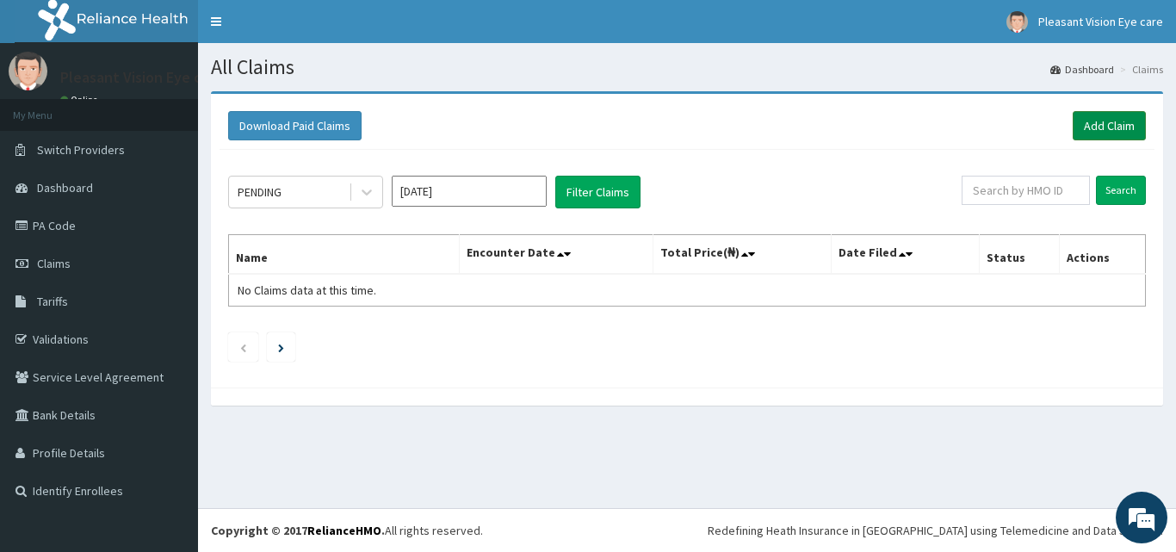
click at [1122, 133] on link "Add Claim" at bounding box center [1108, 125] width 73 height 29
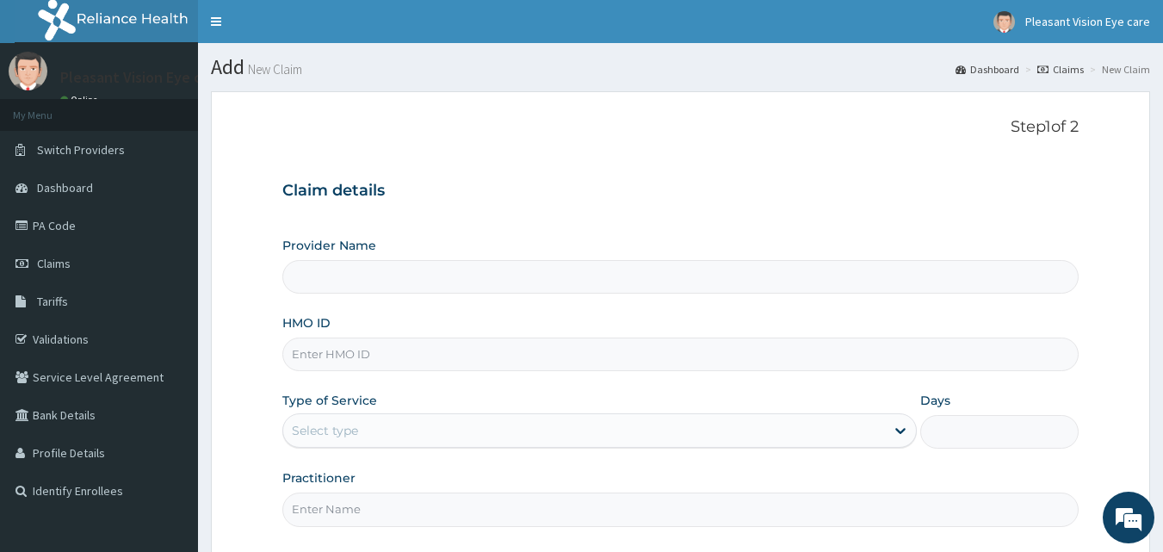
type input "Pleasant Vision Eye Care"
click at [405, 341] on input "HMO ID" at bounding box center [680, 354] width 797 height 34
click at [340, 354] on input "NOA/1009/B" at bounding box center [680, 354] width 797 height 34
type input "NOA/10009/B"
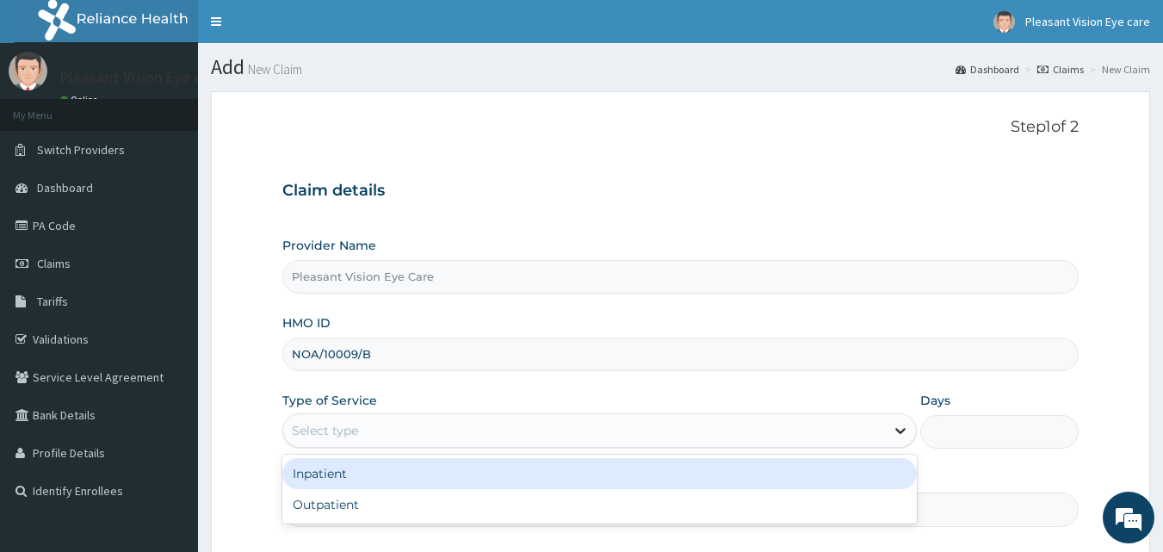
click at [897, 431] on icon at bounding box center [900, 432] width 10 height 6
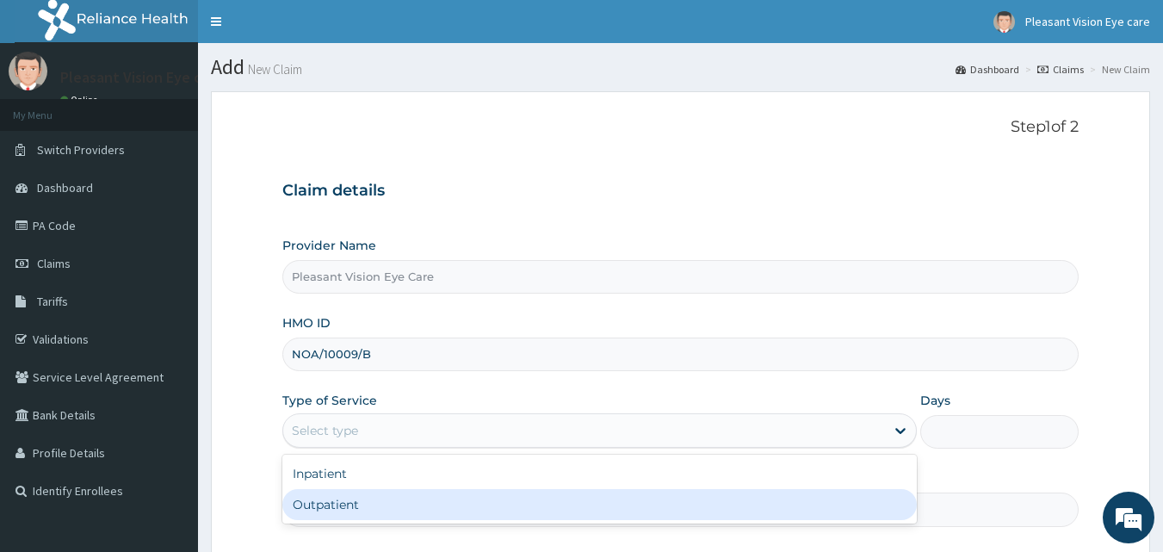
click at [840, 507] on div "Outpatient" at bounding box center [599, 504] width 634 height 31
type input "1"
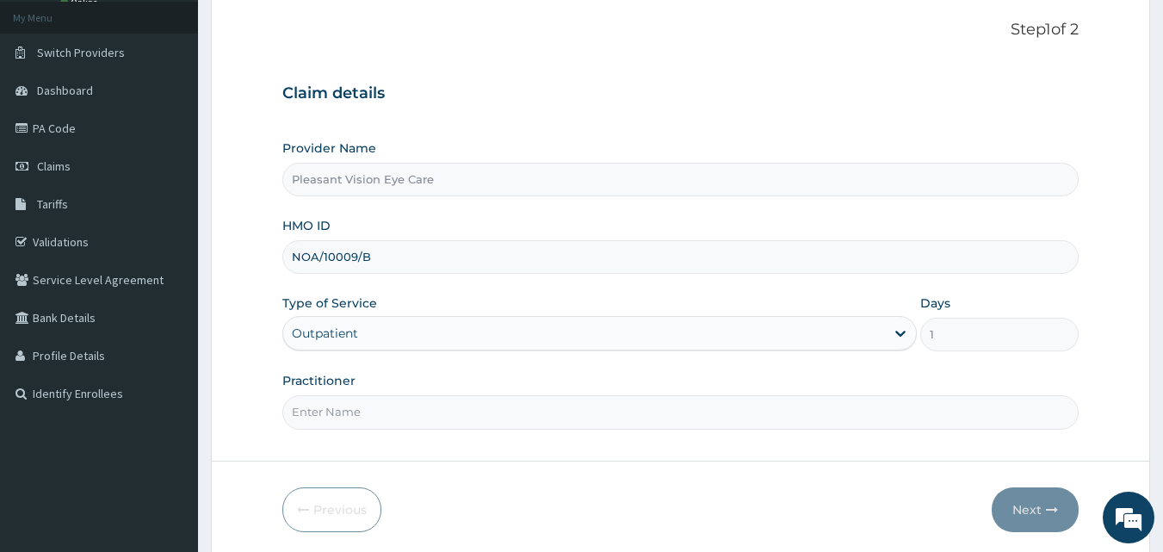
scroll to position [161, 0]
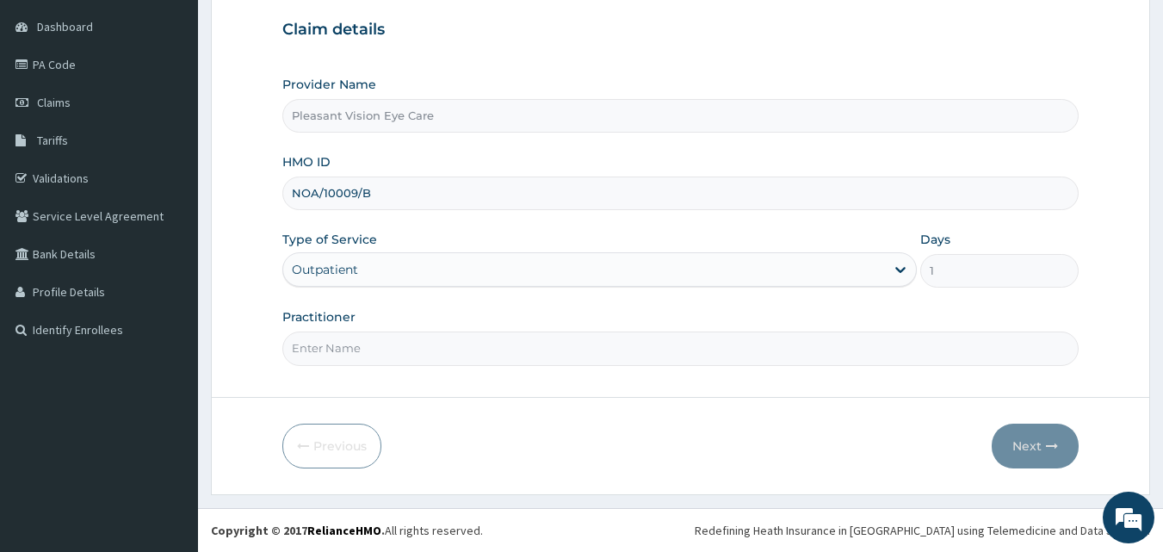
click at [372, 340] on input "Practitioner" at bounding box center [680, 348] width 797 height 34
type input "DR VIOLET ONUNKA"
click at [1010, 442] on button "Next" at bounding box center [1035, 445] width 87 height 45
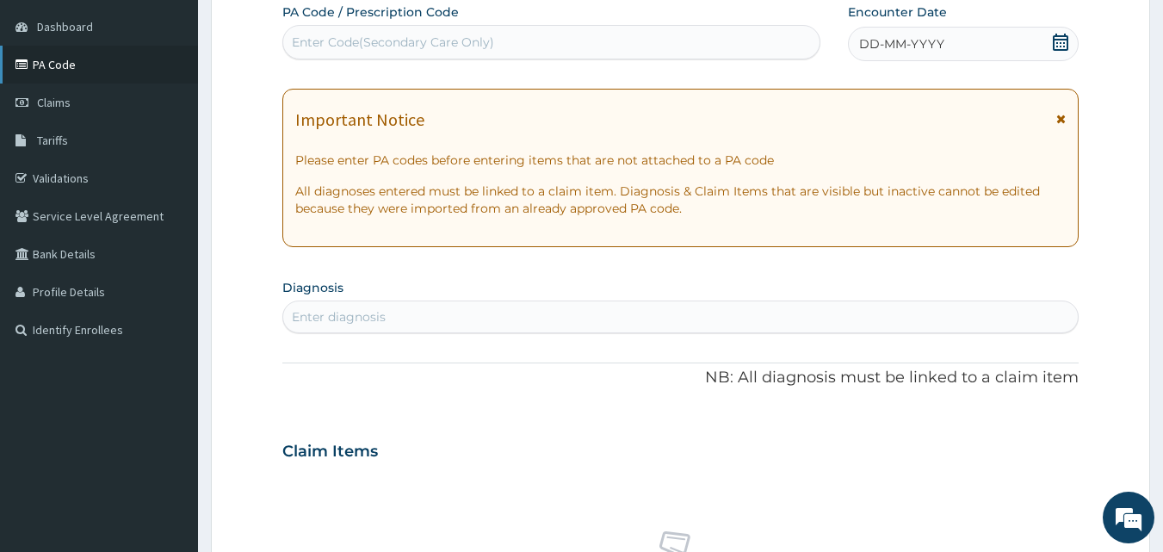
click at [103, 62] on link "PA Code" at bounding box center [99, 65] width 198 height 38
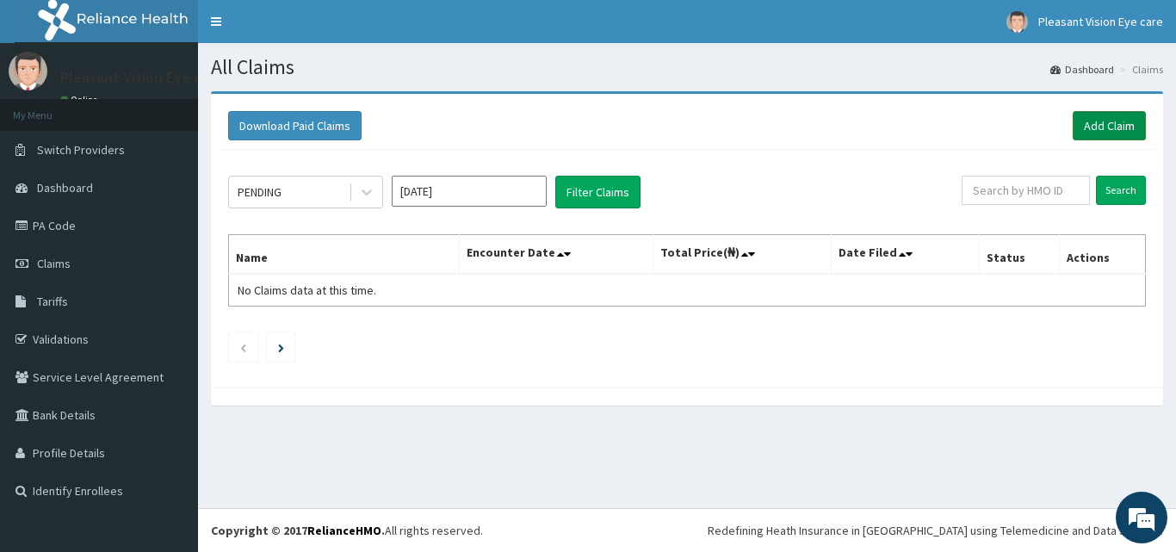
click at [1097, 131] on link "Add Claim" at bounding box center [1108, 125] width 73 height 29
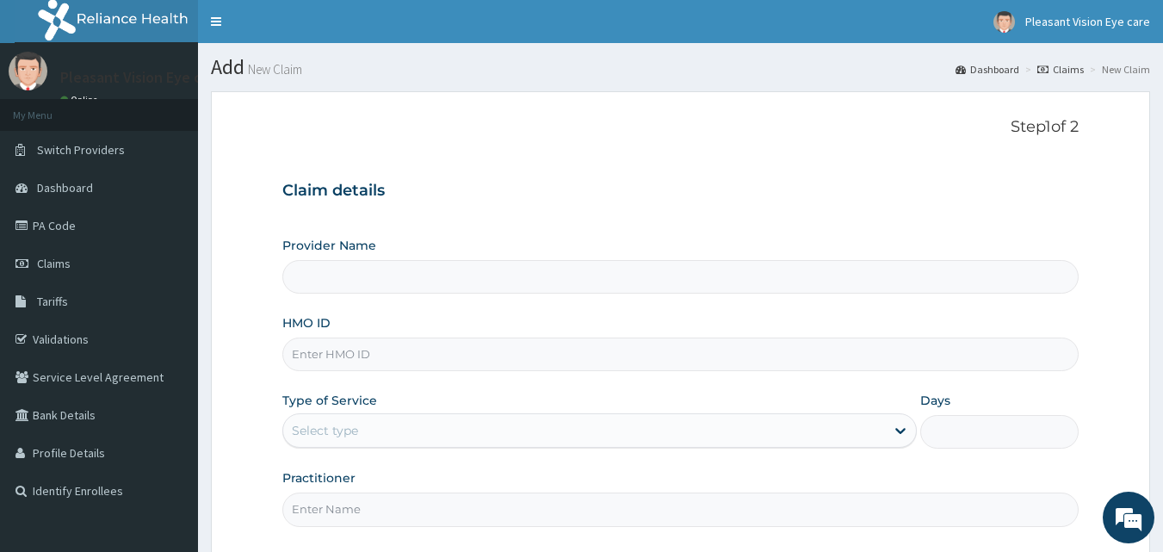
type input "Pleasant Vision Eye Care"
click at [456, 357] on input "HMO ID" at bounding box center [680, 354] width 797 height 34
type input "NOA/10009/B"
click at [790, 435] on div "Select type" at bounding box center [584, 431] width 602 height 28
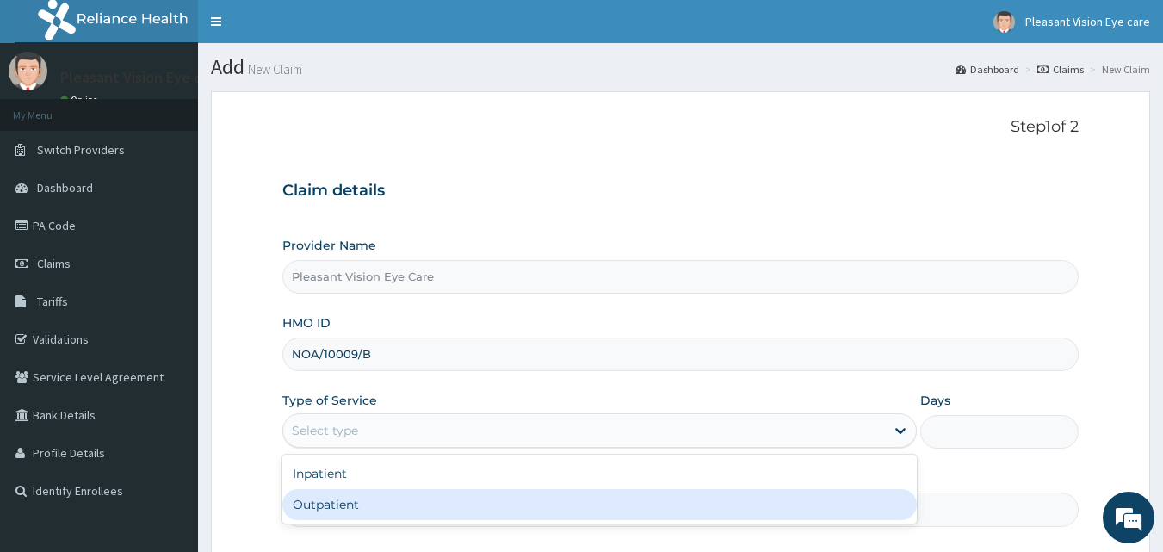
click at [482, 510] on div "Outpatient" at bounding box center [599, 504] width 634 height 31
type input "1"
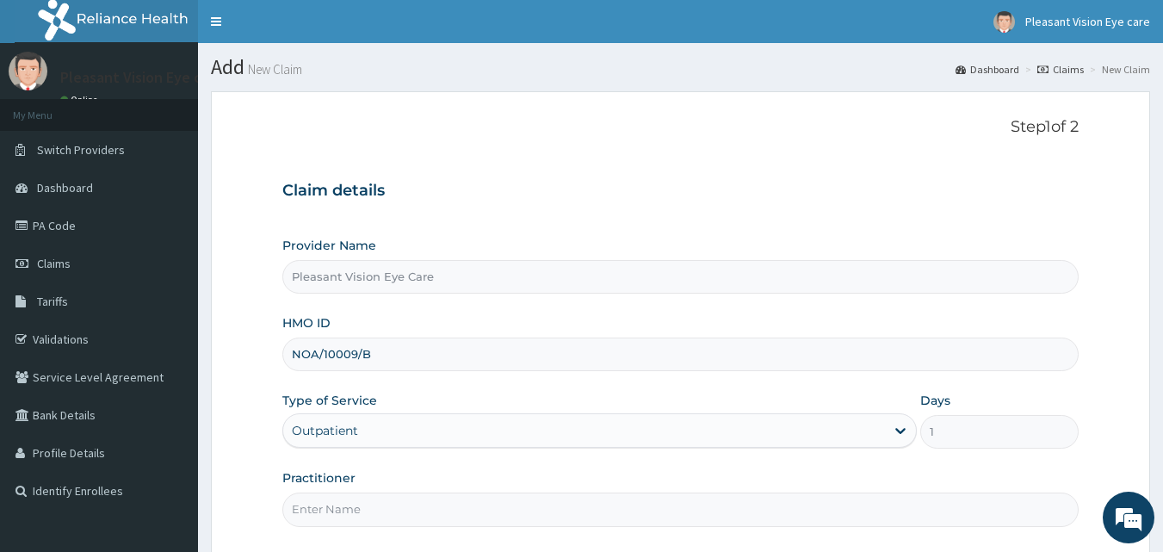
click at [602, 498] on input "Practitioner" at bounding box center [680, 509] width 797 height 34
type input "DR VIOLET ONUNKA"
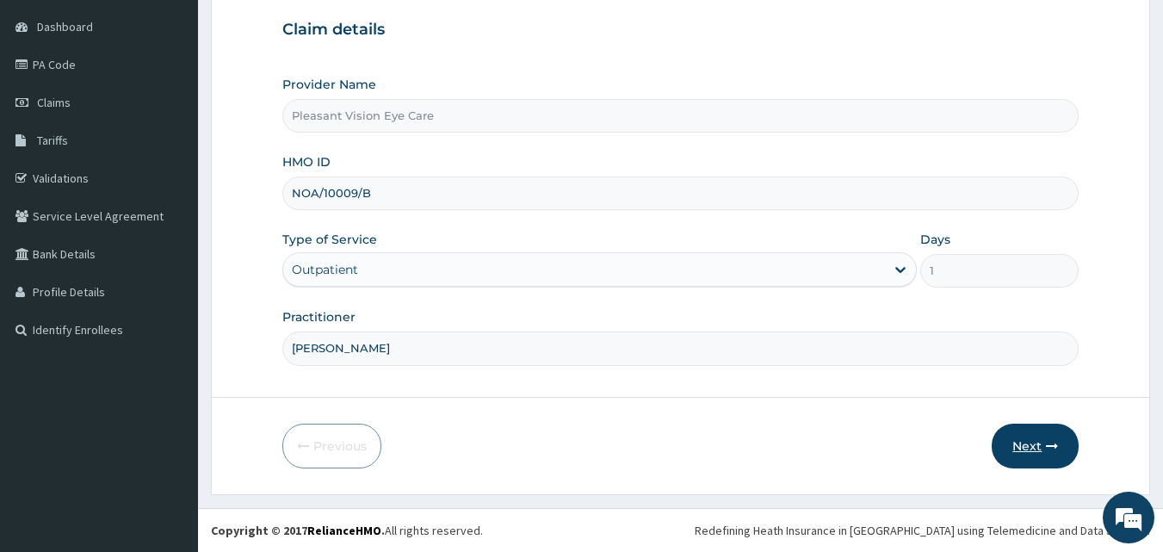
click at [1016, 439] on button "Next" at bounding box center [1035, 445] width 87 height 45
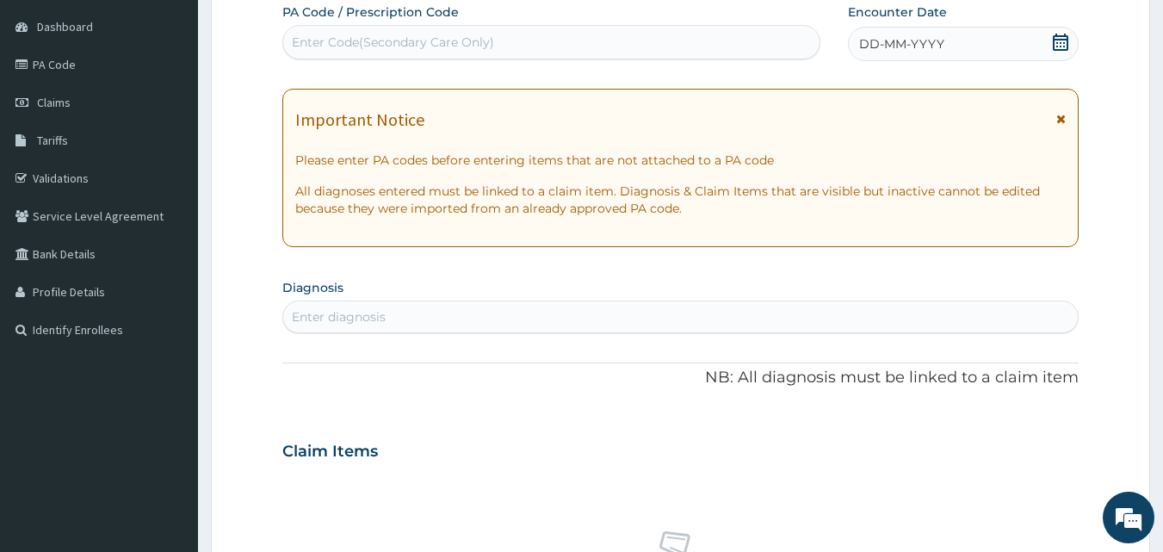
click at [573, 44] on div "Enter Code(Secondary Care Only)" at bounding box center [551, 42] width 537 height 28
type input "PA/7469AC"
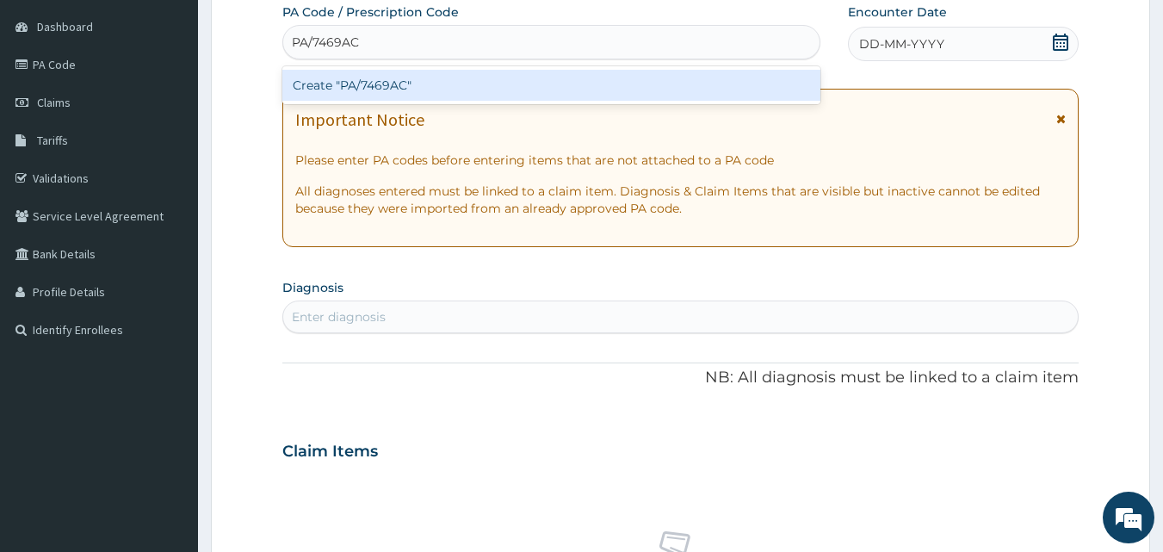
click at [519, 98] on div "Create "PA/7469AC"" at bounding box center [551, 85] width 539 height 31
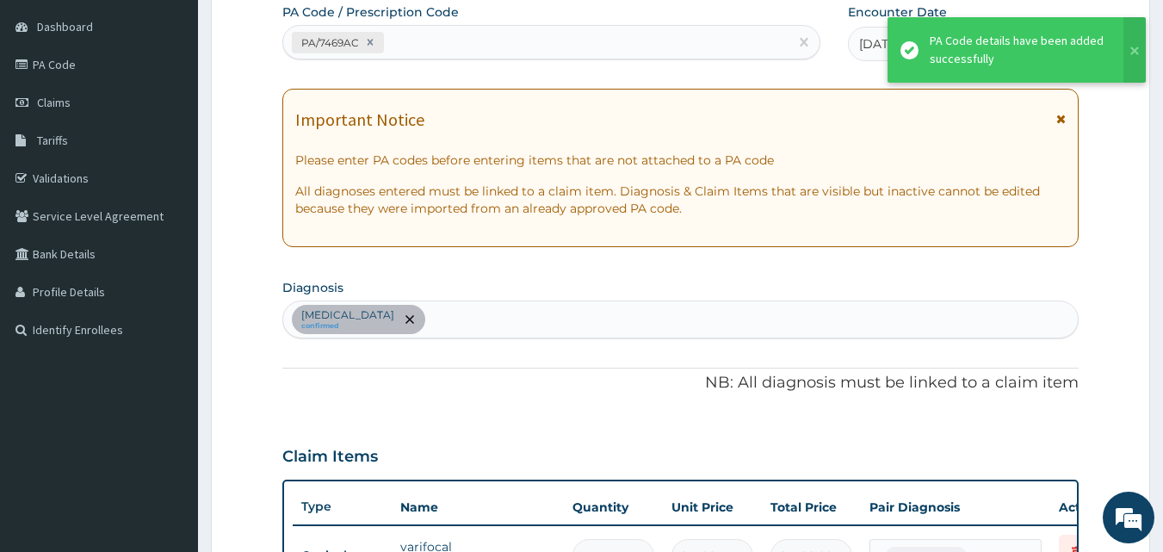
scroll to position [182, 0]
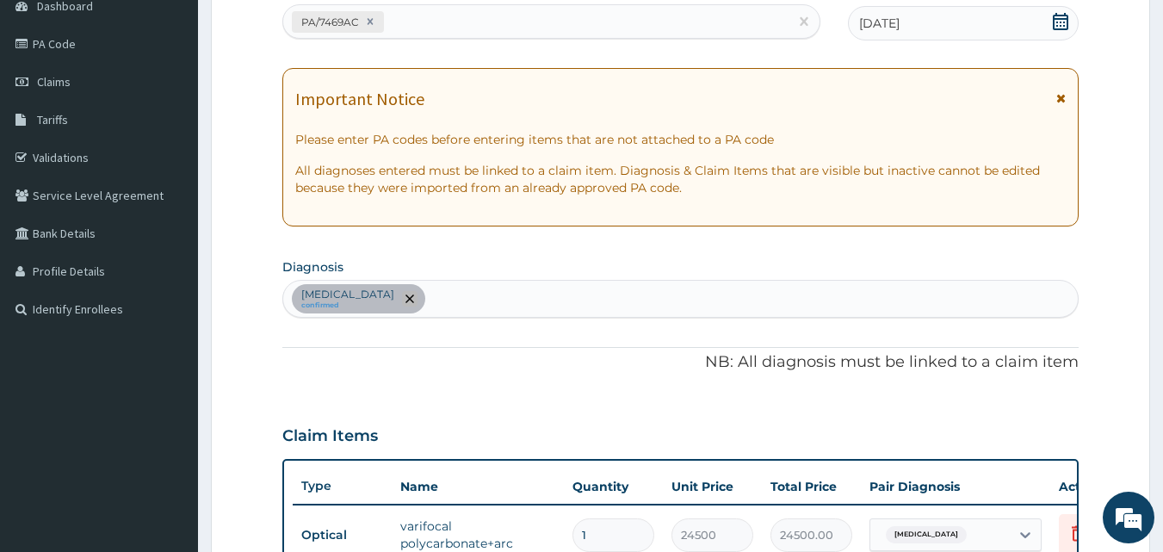
click at [405, 298] on icon "remove selection option" at bounding box center [409, 298] width 9 height 9
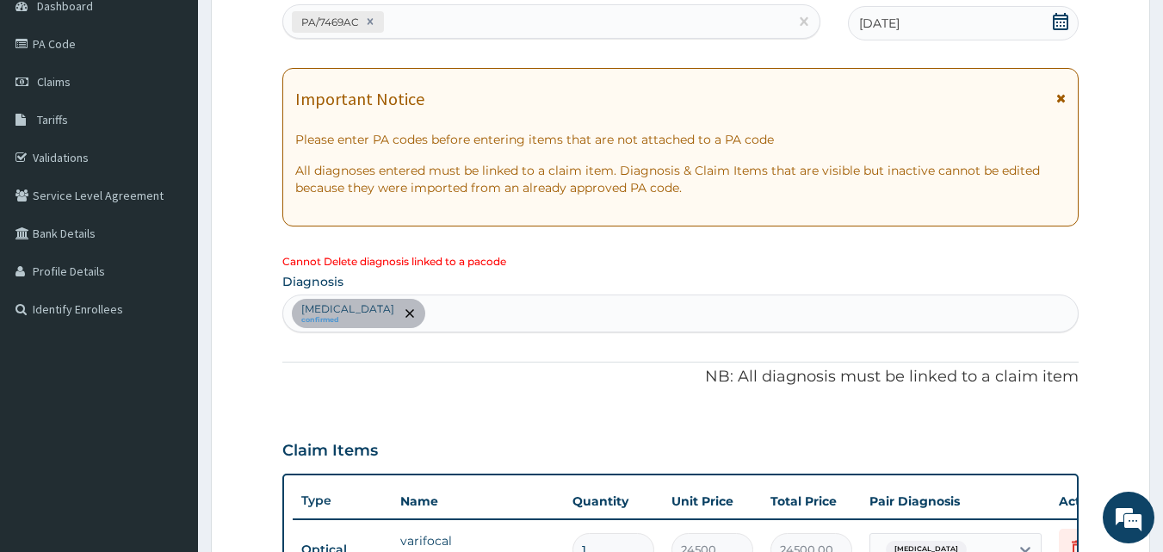
click at [431, 376] on p "NB: All diagnosis must be linked to a claim item" at bounding box center [680, 377] width 797 height 22
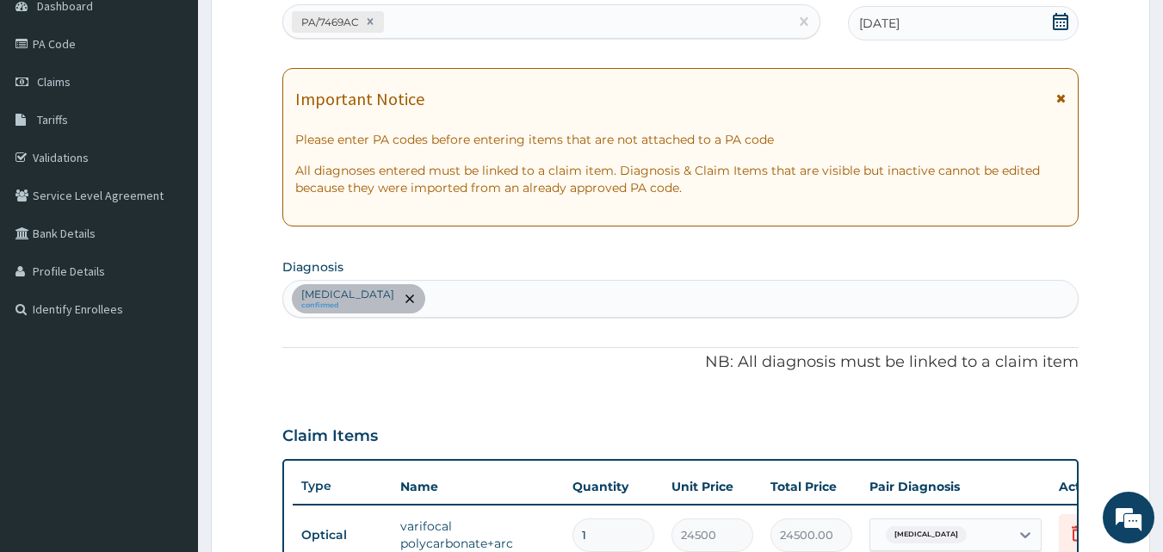
scroll to position [621, 0]
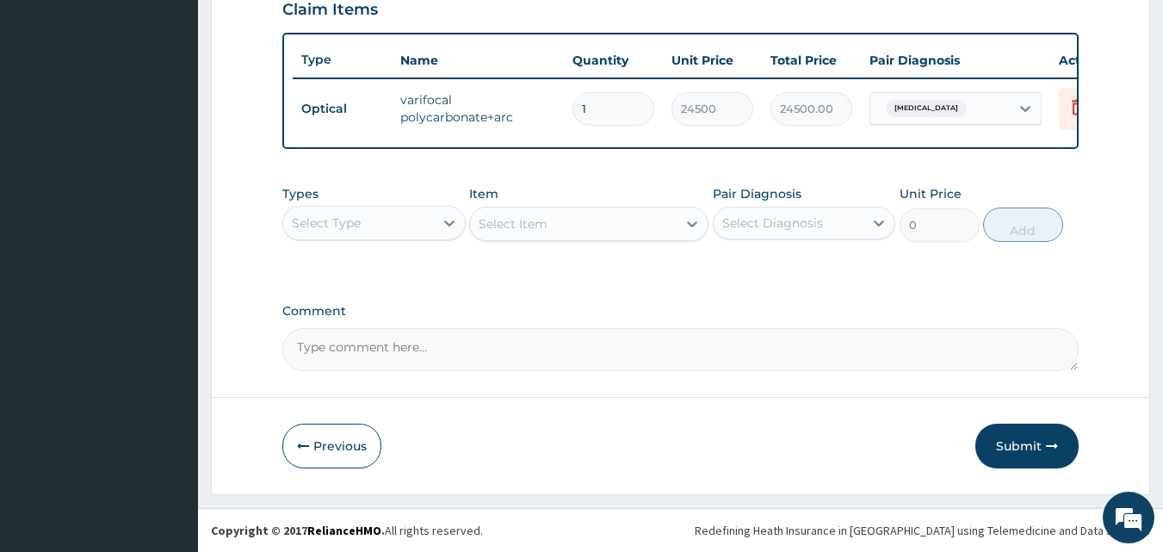
click at [459, 362] on textarea "Comment" at bounding box center [680, 349] width 797 height 43
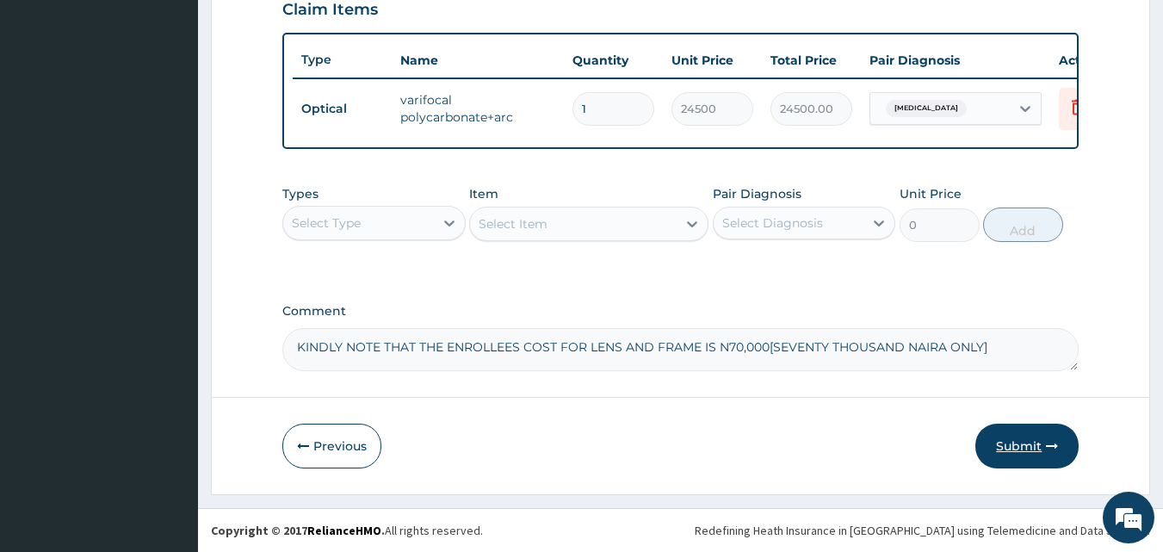
type textarea "KINDLY NOTE THAT THE ENROLLEES COST FOR LENS AND FRAME IS N70,000[SEVENTY THOUS…"
click at [1026, 445] on button "Submit" at bounding box center [1026, 445] width 103 height 45
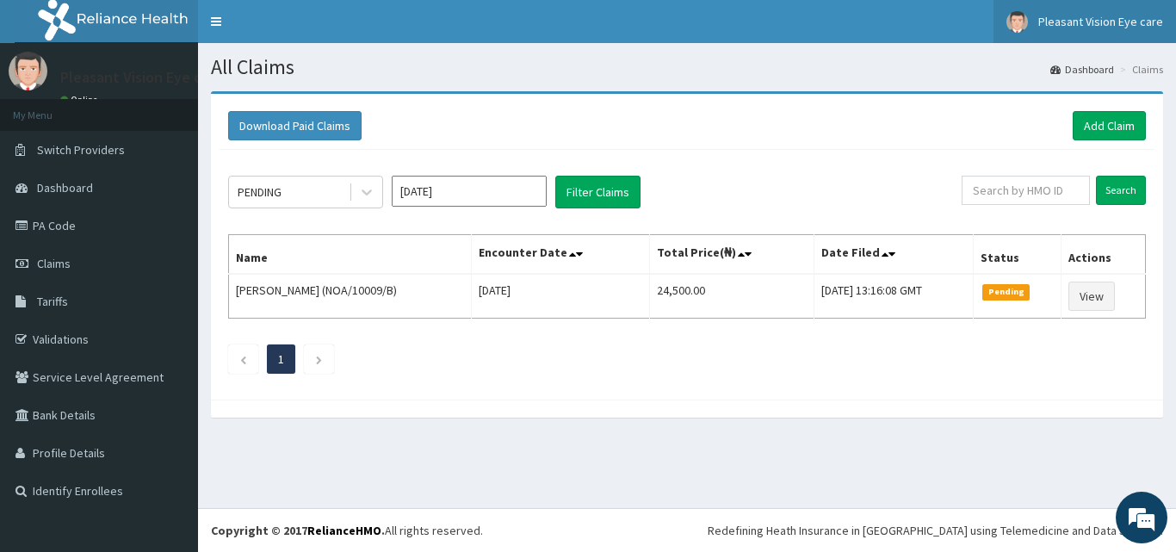
click at [1124, 19] on span "Pleasant Vision Eye care" at bounding box center [1100, 21] width 125 height 15
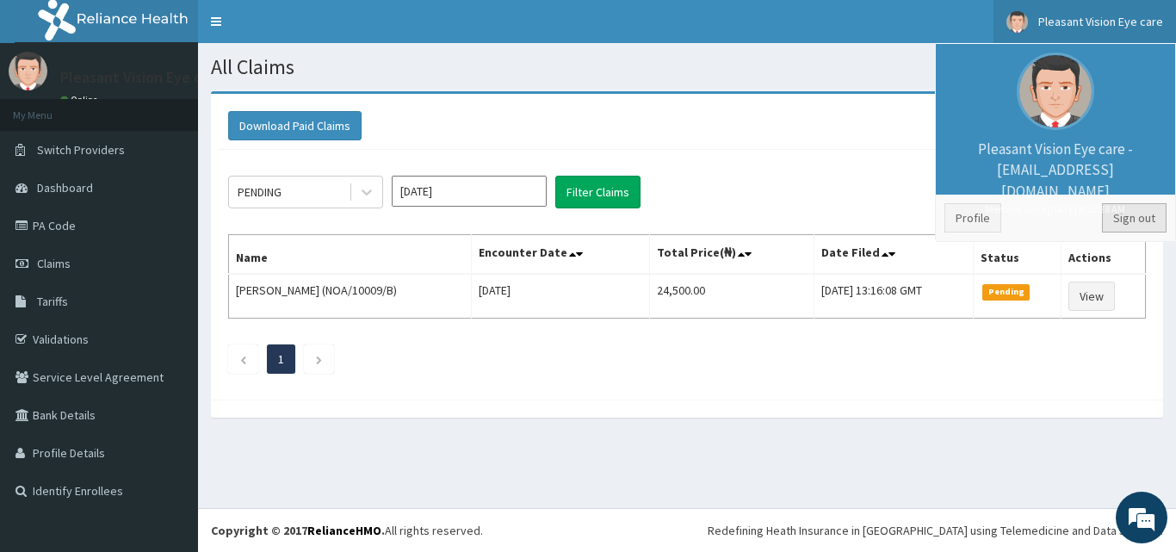
click at [1136, 213] on link "Sign out" at bounding box center [1134, 217] width 65 height 29
